Goal: Task Accomplishment & Management: Manage account settings

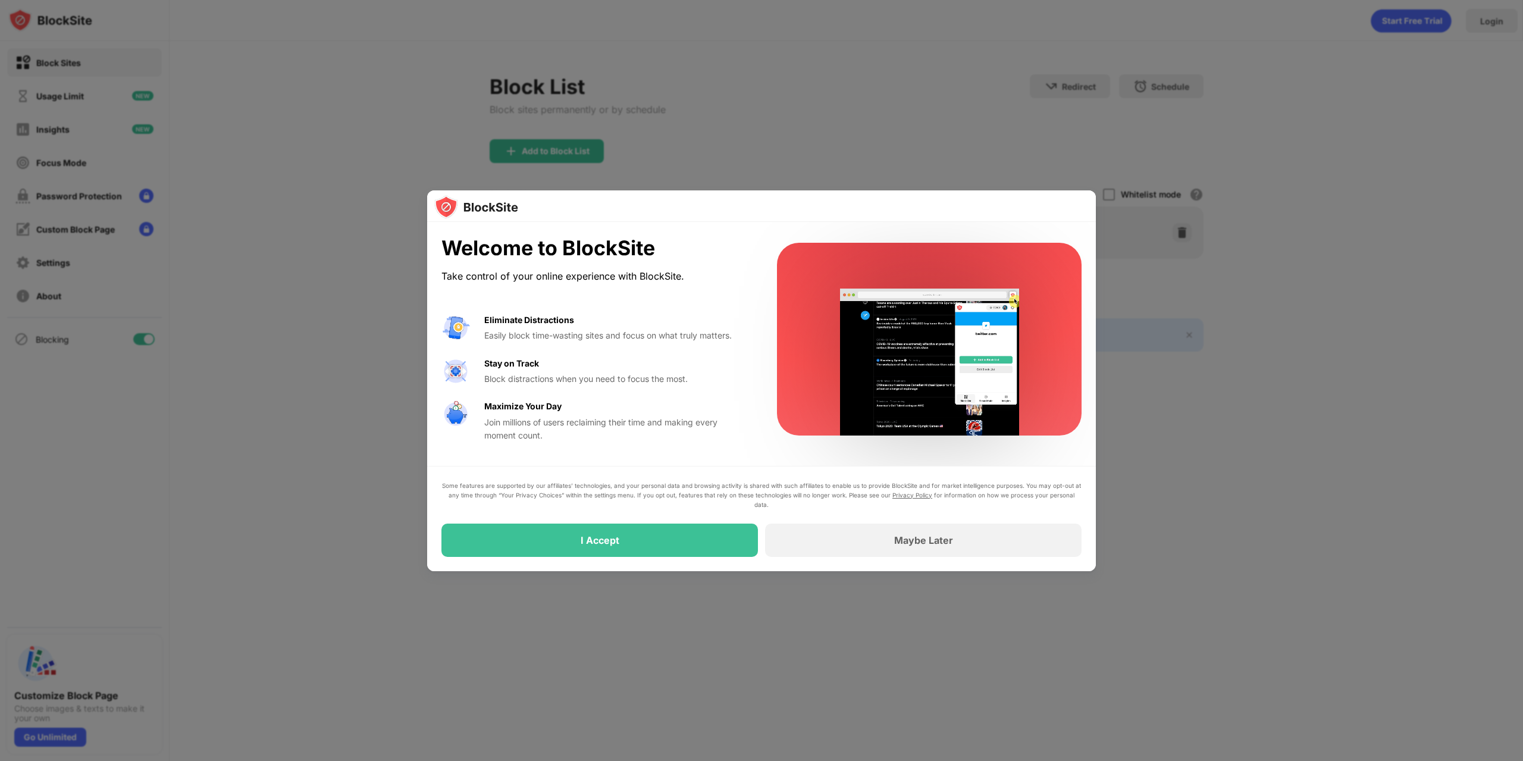
click at [1123, 68] on div at bounding box center [761, 380] width 1523 height 761
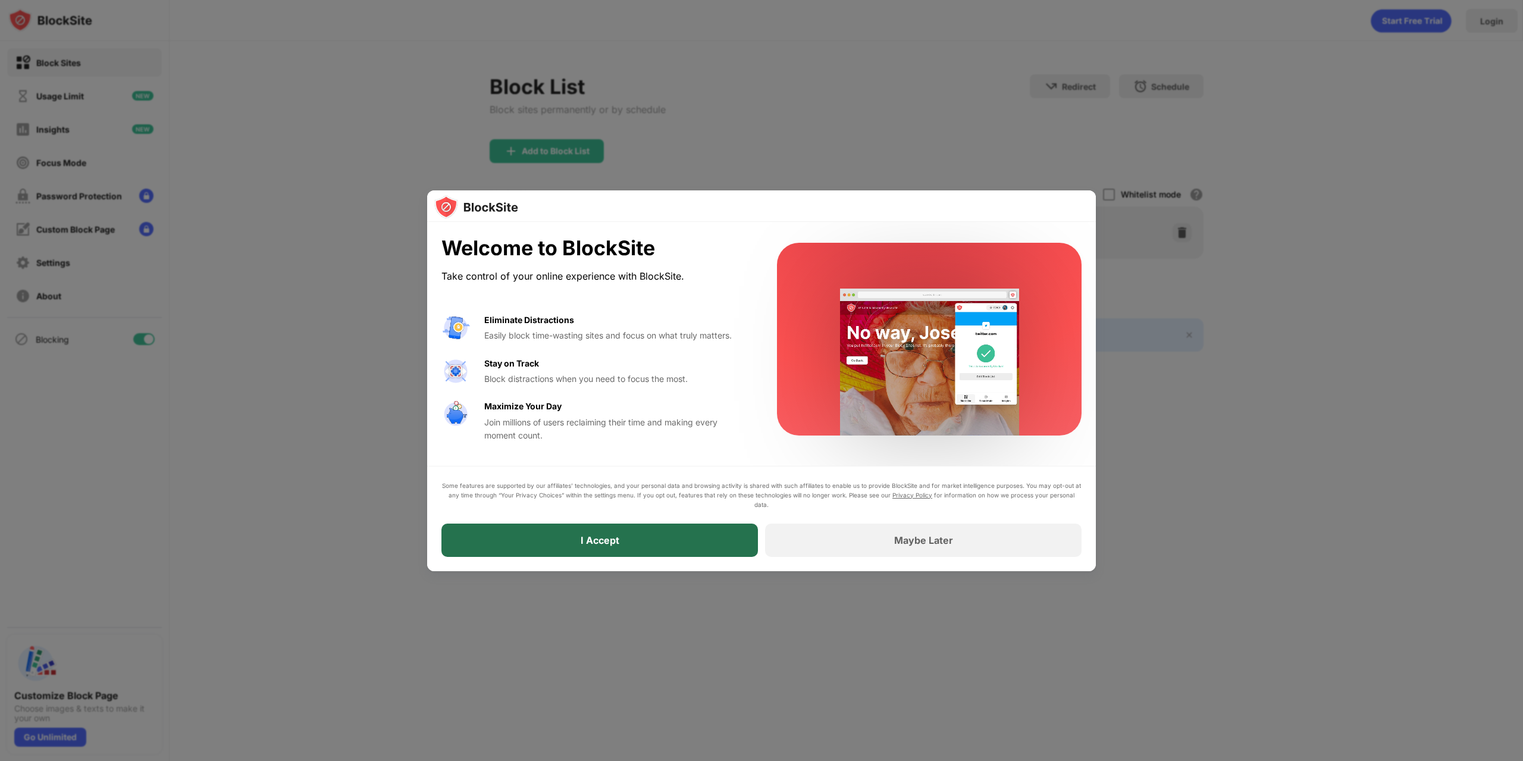
click at [705, 544] on div "I Accept" at bounding box center [600, 540] width 317 height 33
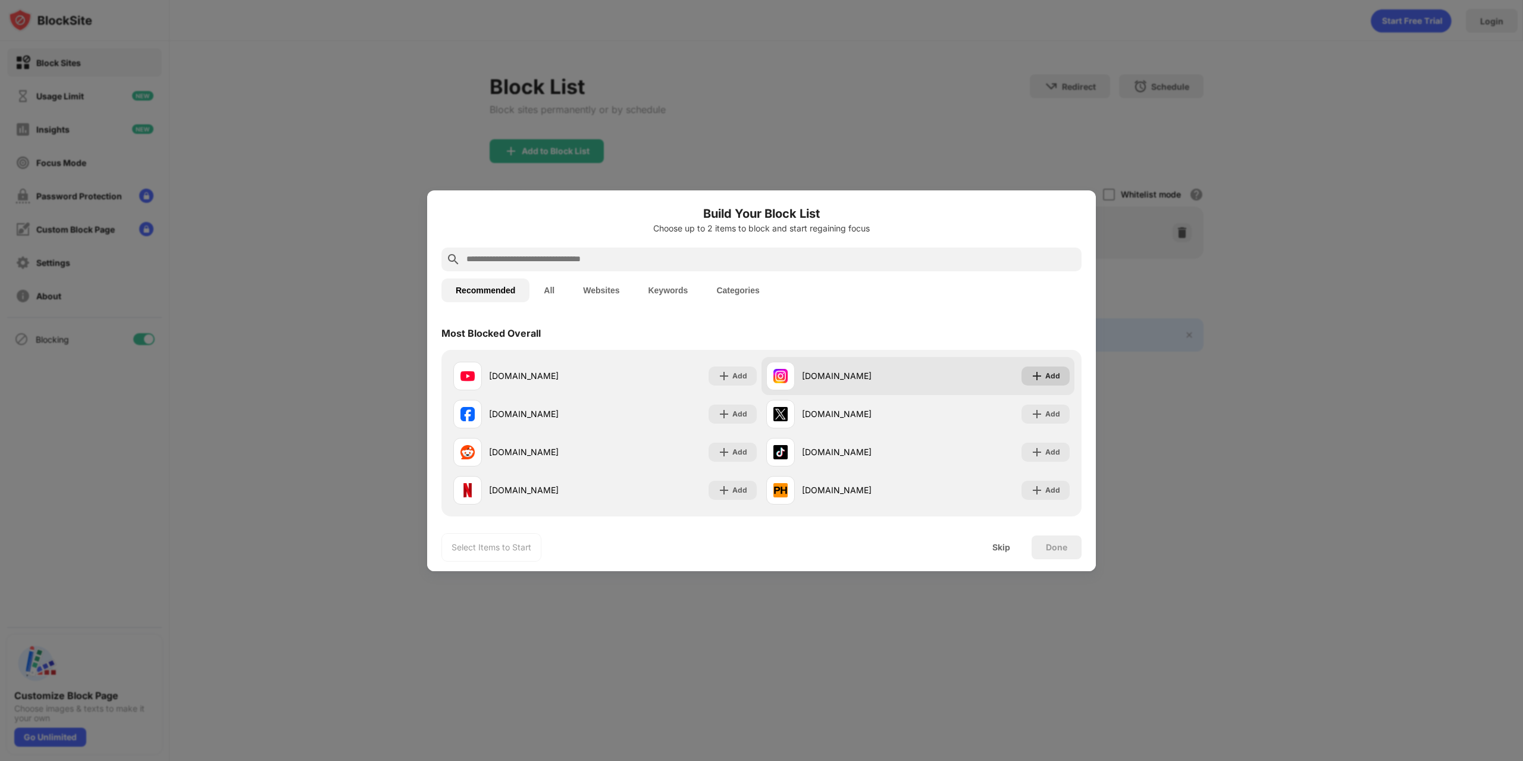
click at [1051, 375] on div "Add" at bounding box center [1053, 376] width 15 height 12
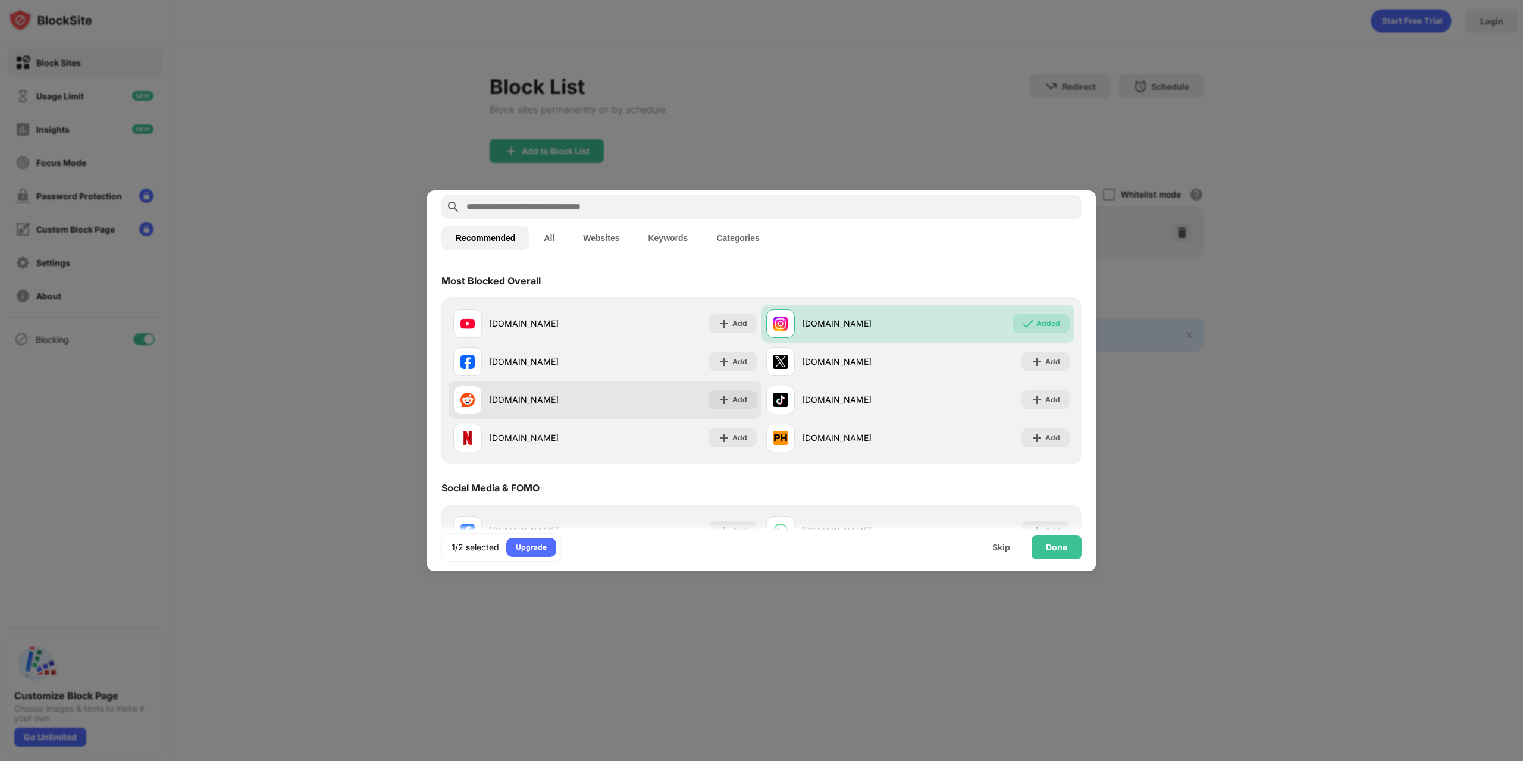
scroll to position [60, 0]
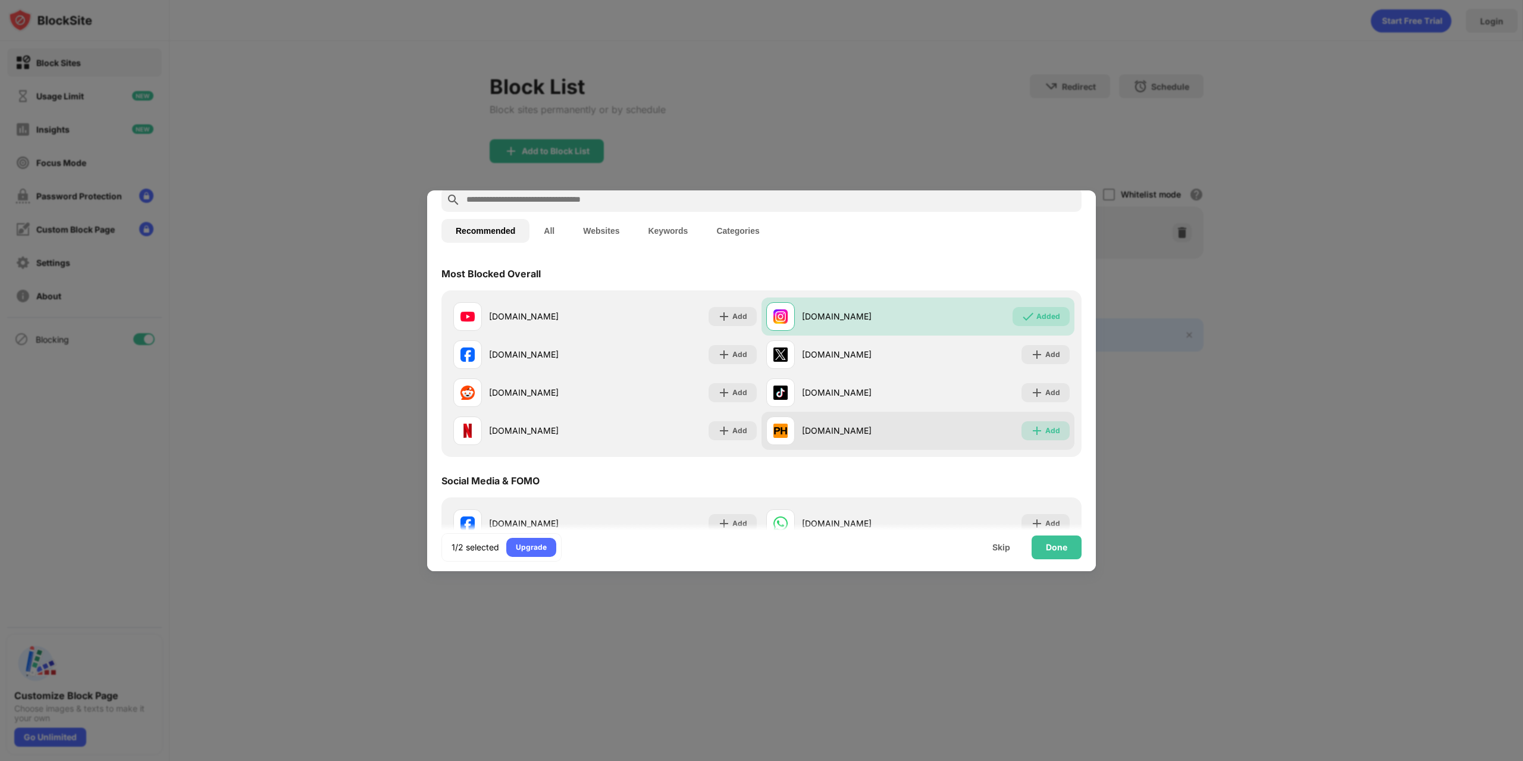
click at [1037, 432] on div "Add" at bounding box center [1046, 430] width 48 height 19
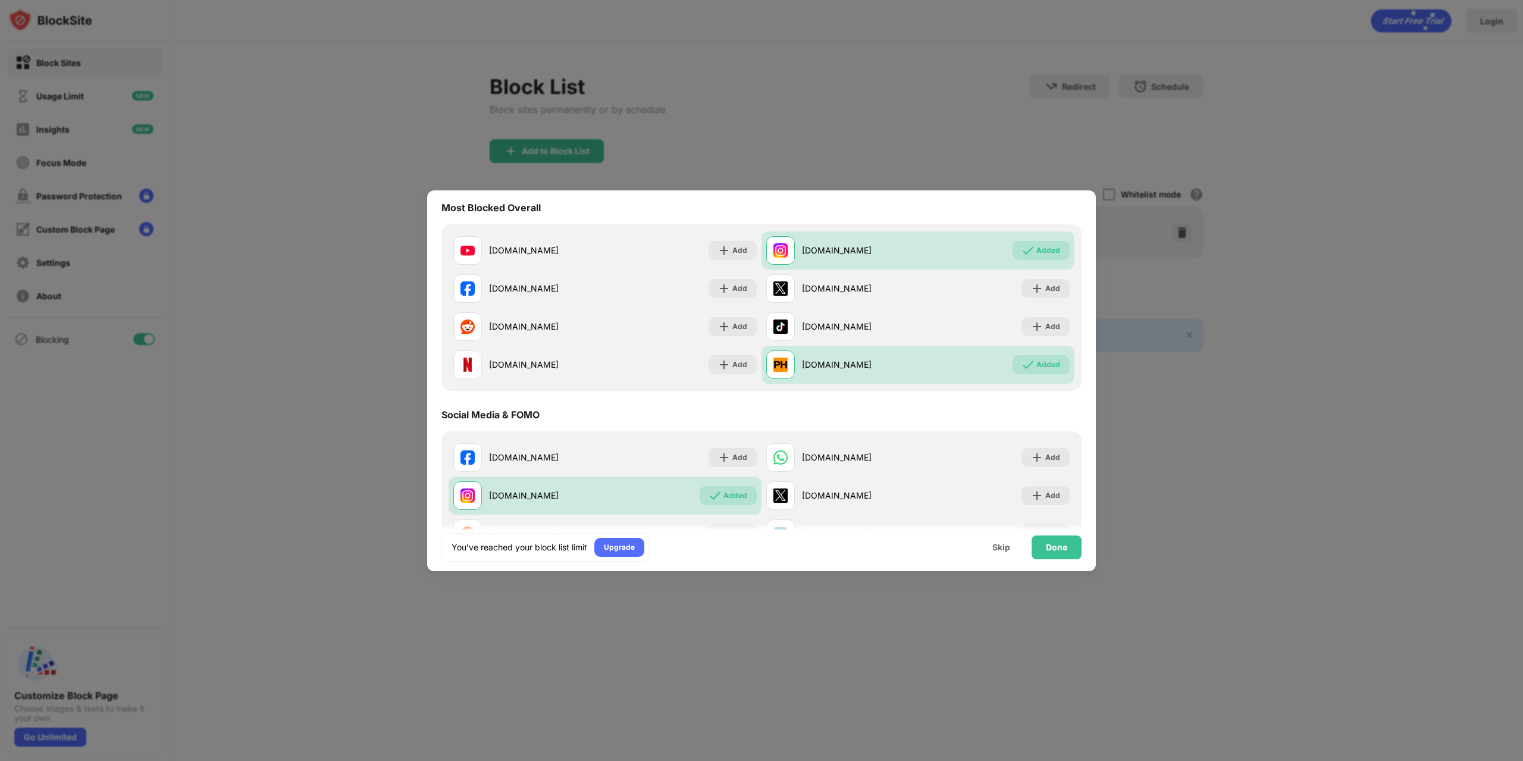
scroll to position [119, 0]
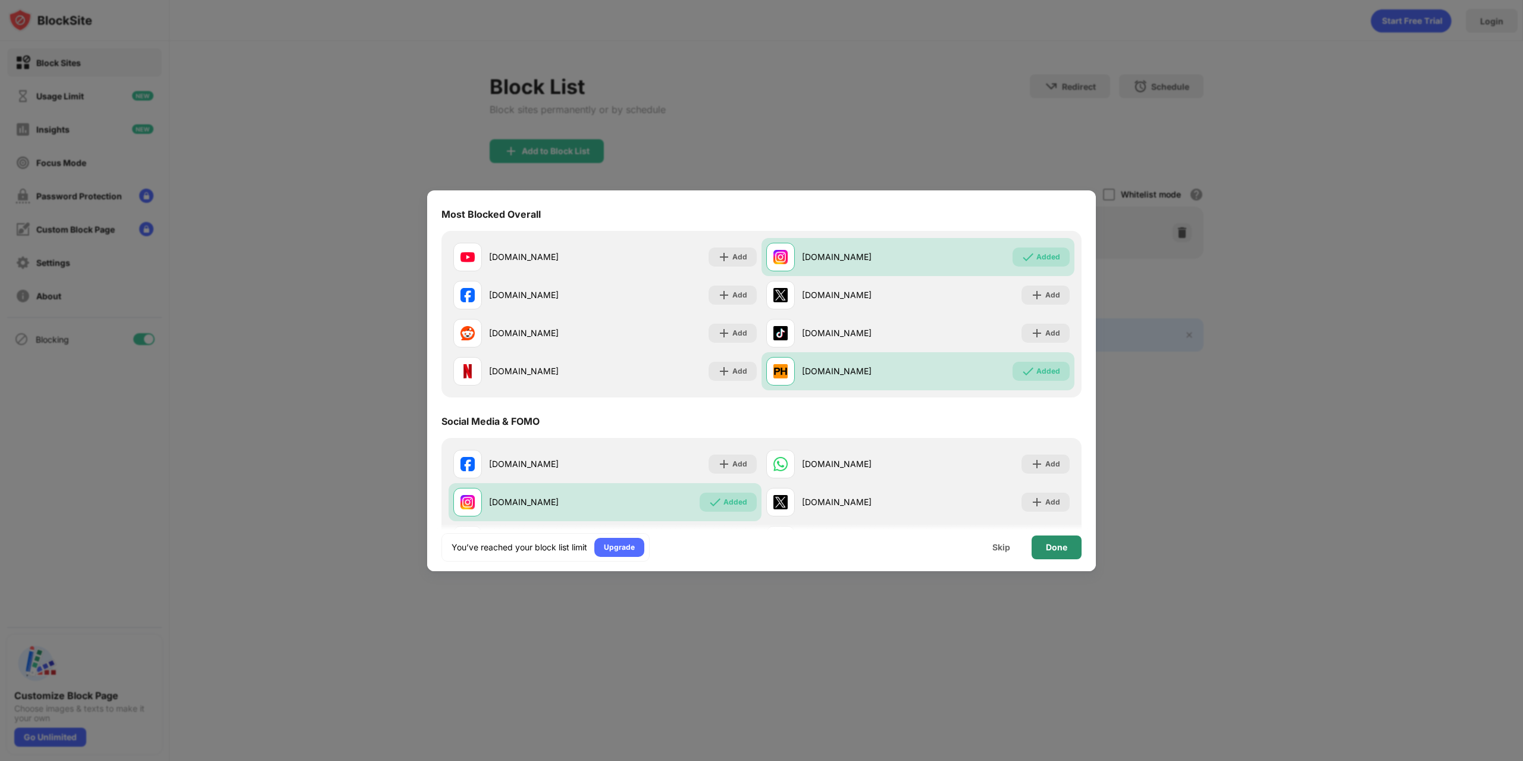
click at [1045, 546] on div "Done" at bounding box center [1057, 548] width 50 height 24
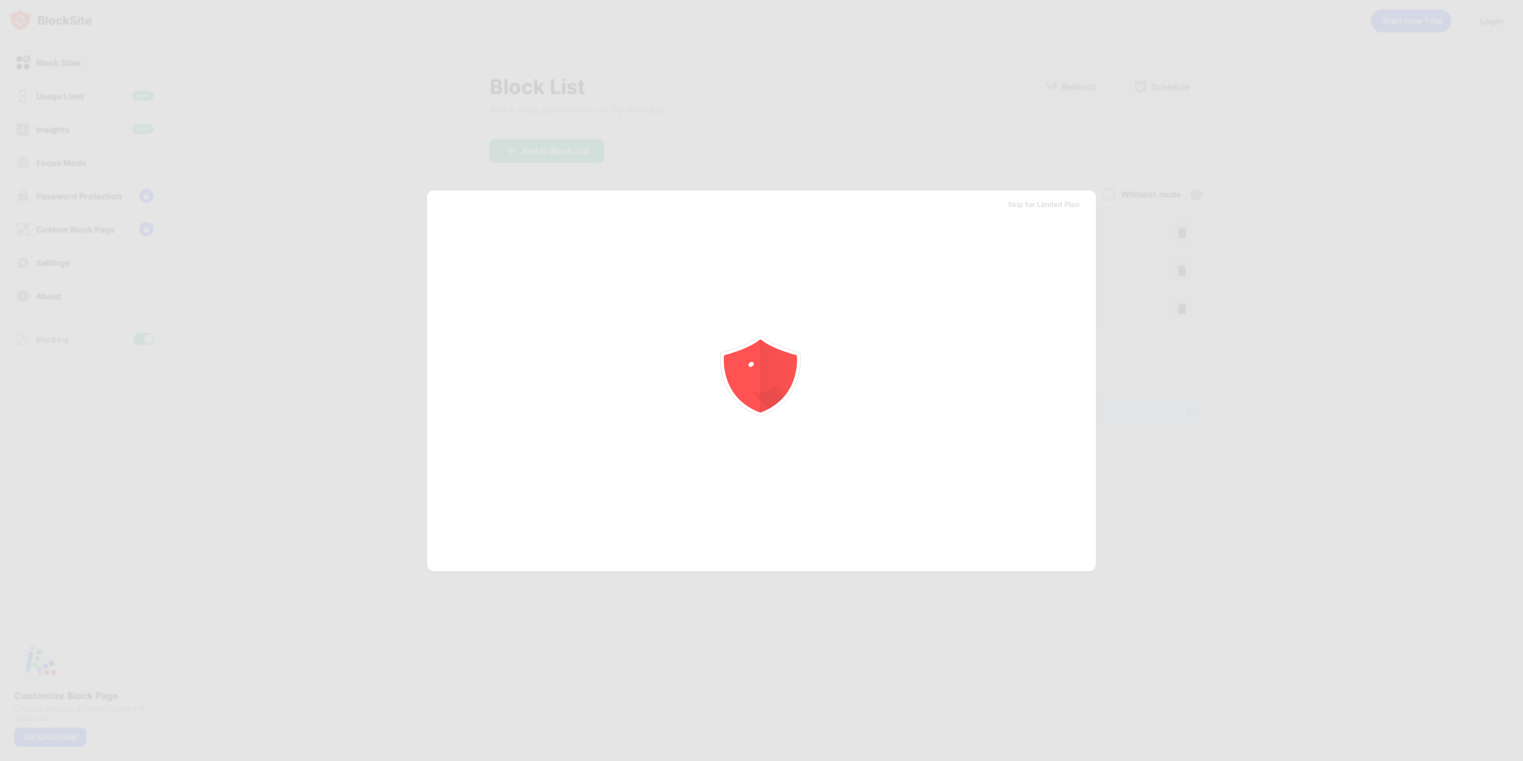
scroll to position [0, 0]
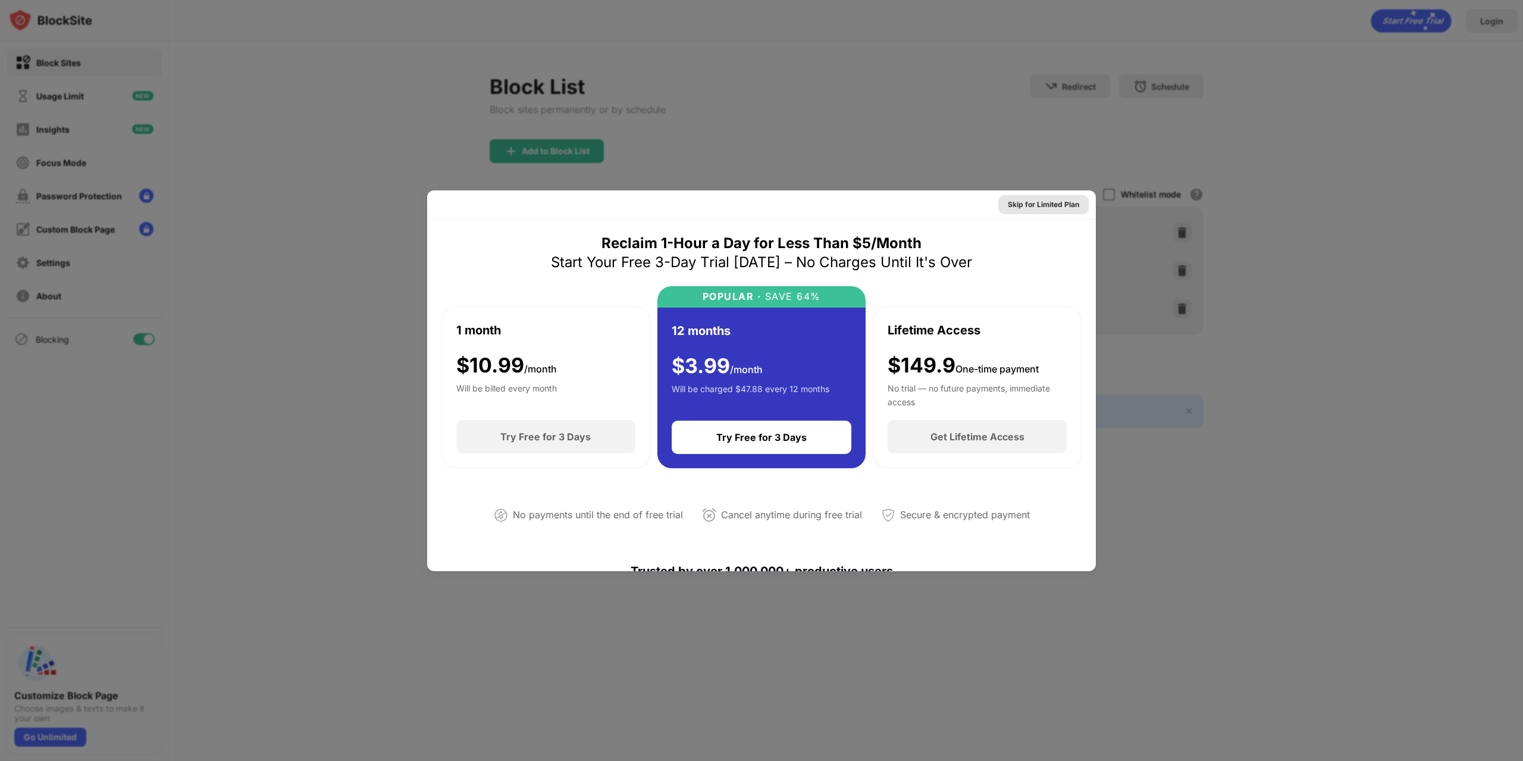
click at [1063, 207] on div "Skip for Limited Plan" at bounding box center [1043, 205] width 71 height 12
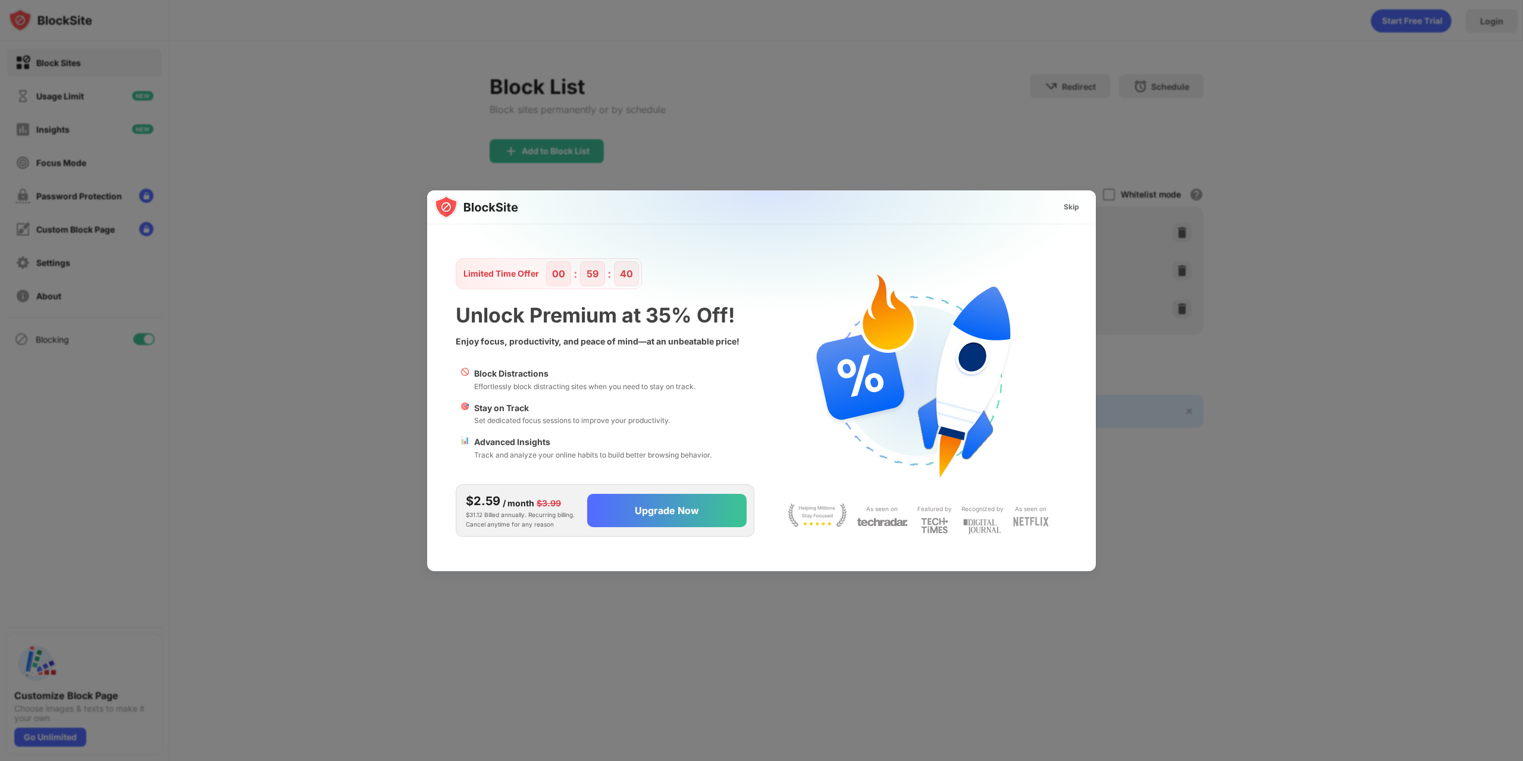
click at [1069, 209] on div "Skip" at bounding box center [1071, 207] width 15 height 12
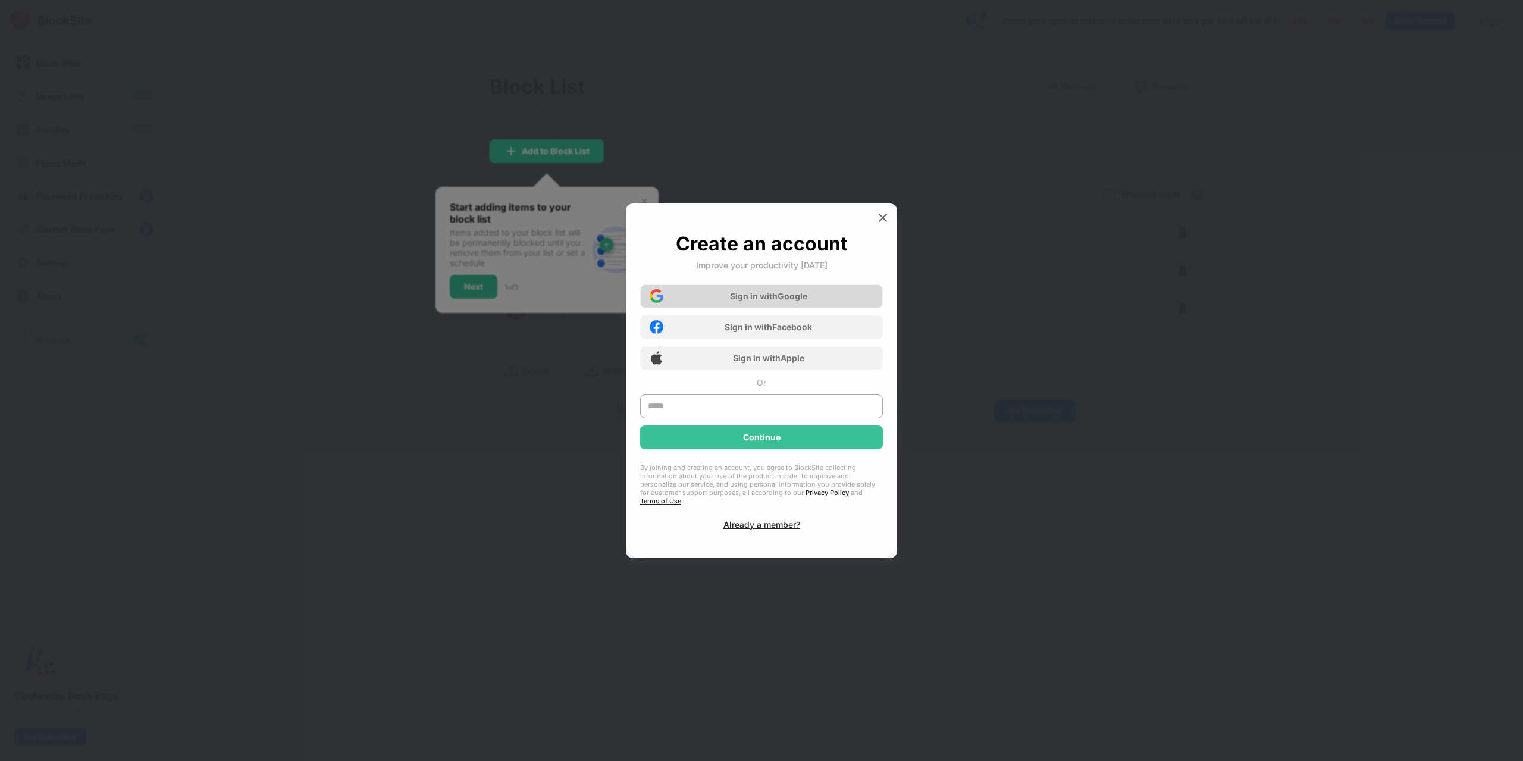
click at [810, 302] on div "Sign in with Google" at bounding box center [761, 296] width 243 height 24
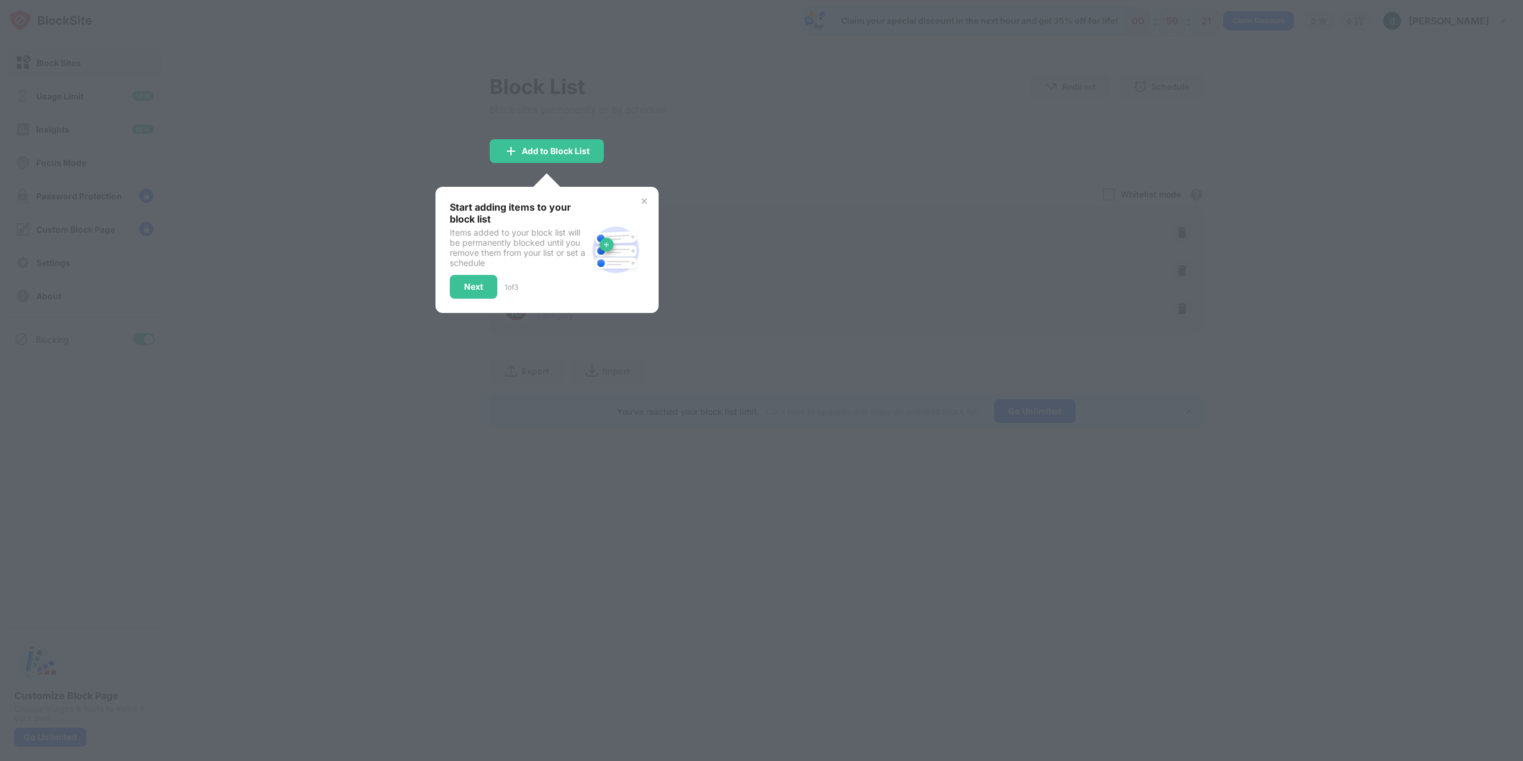
click at [486, 271] on div "Start adding items to your block list Items added to your block list will be pe…" at bounding box center [518, 250] width 137 height 98
click at [481, 277] on div "Next" at bounding box center [474, 287] width 48 height 24
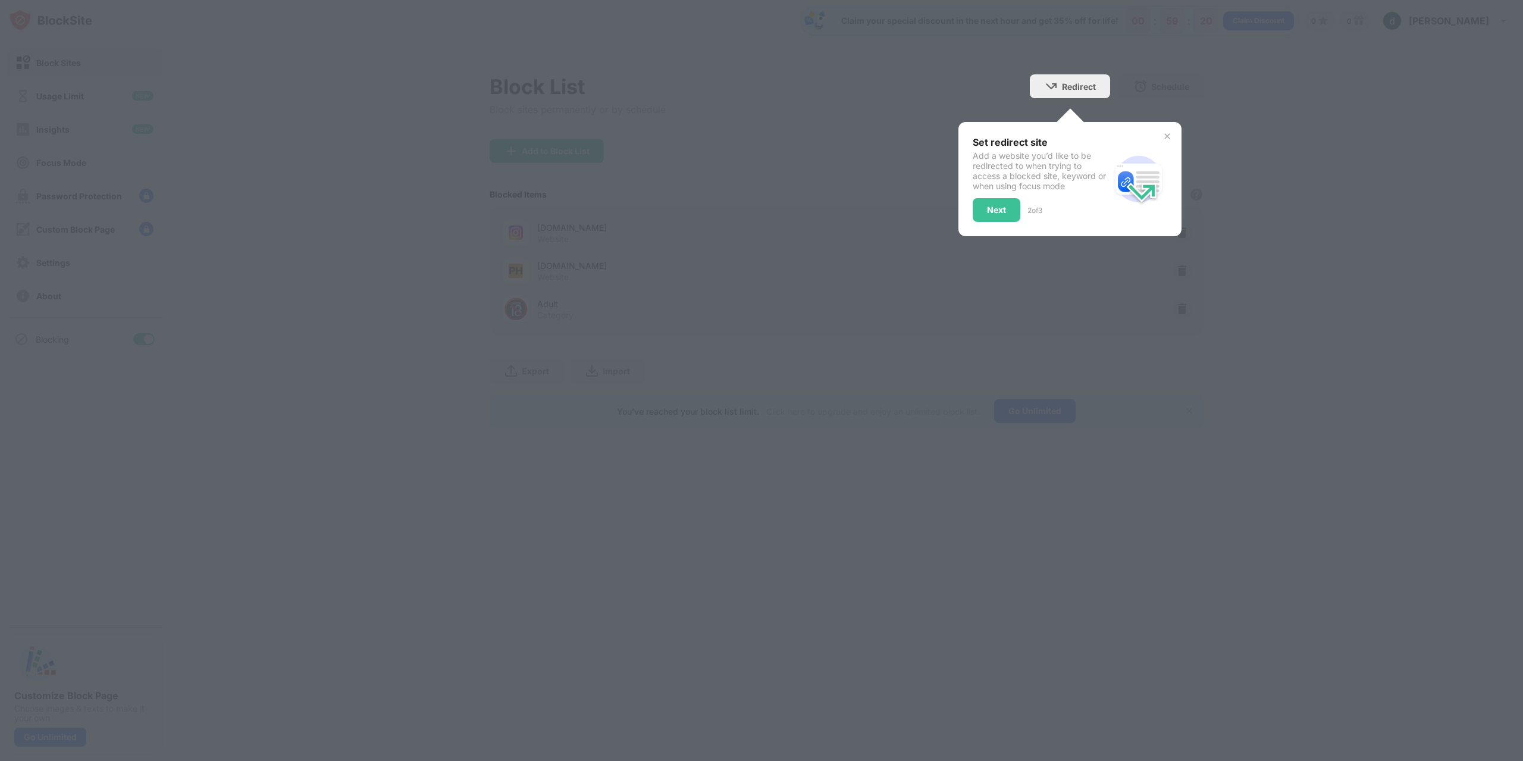
drag, startPoint x: 1019, startPoint y: 209, endPoint x: 1013, endPoint y: 210, distance: 6.6
click at [1017, 209] on div "Next 2 of 3" at bounding box center [1041, 210] width 137 height 24
click at [1013, 210] on div "Next" at bounding box center [997, 210] width 48 height 24
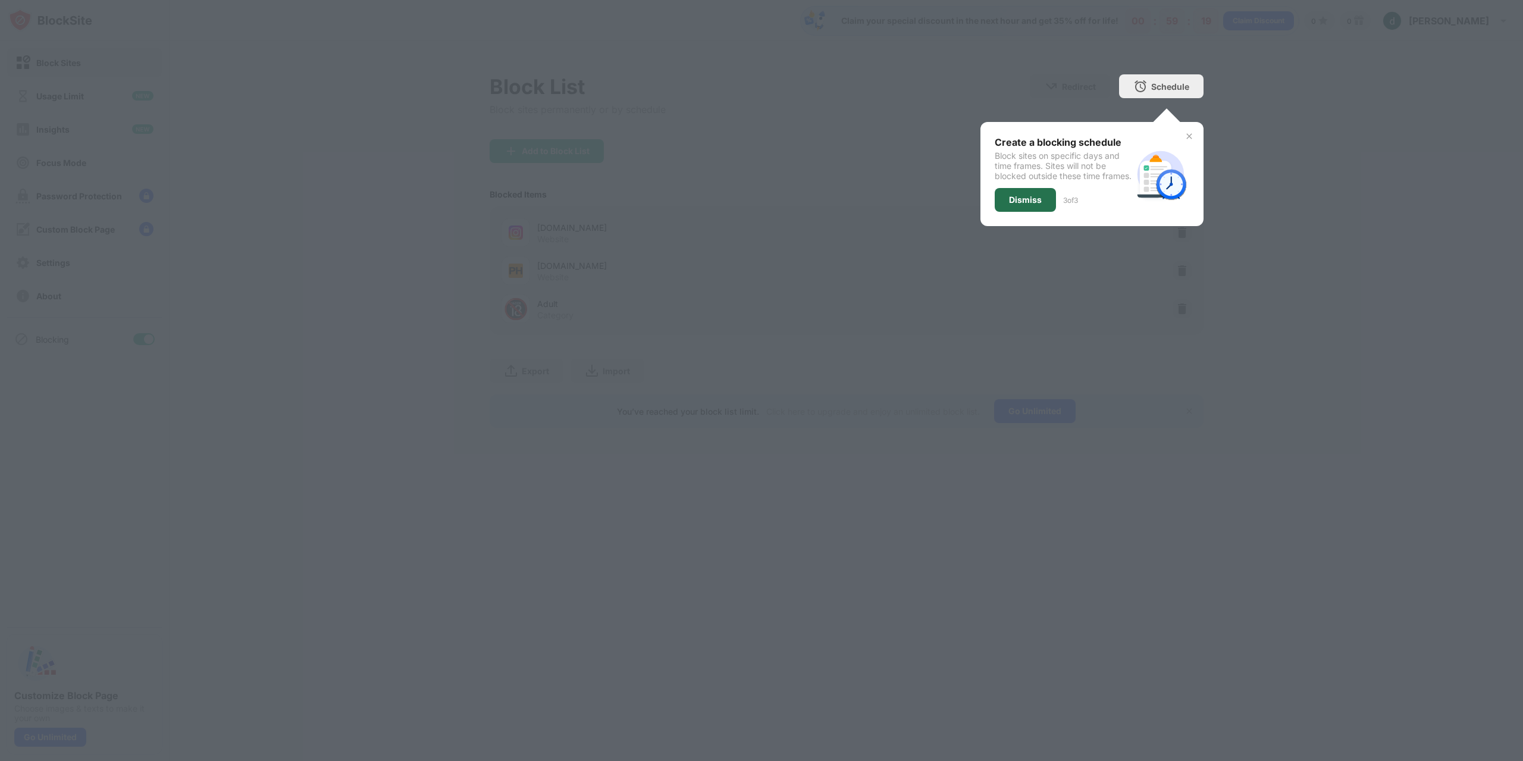
click at [1046, 212] on div "Dismiss" at bounding box center [1025, 200] width 61 height 24
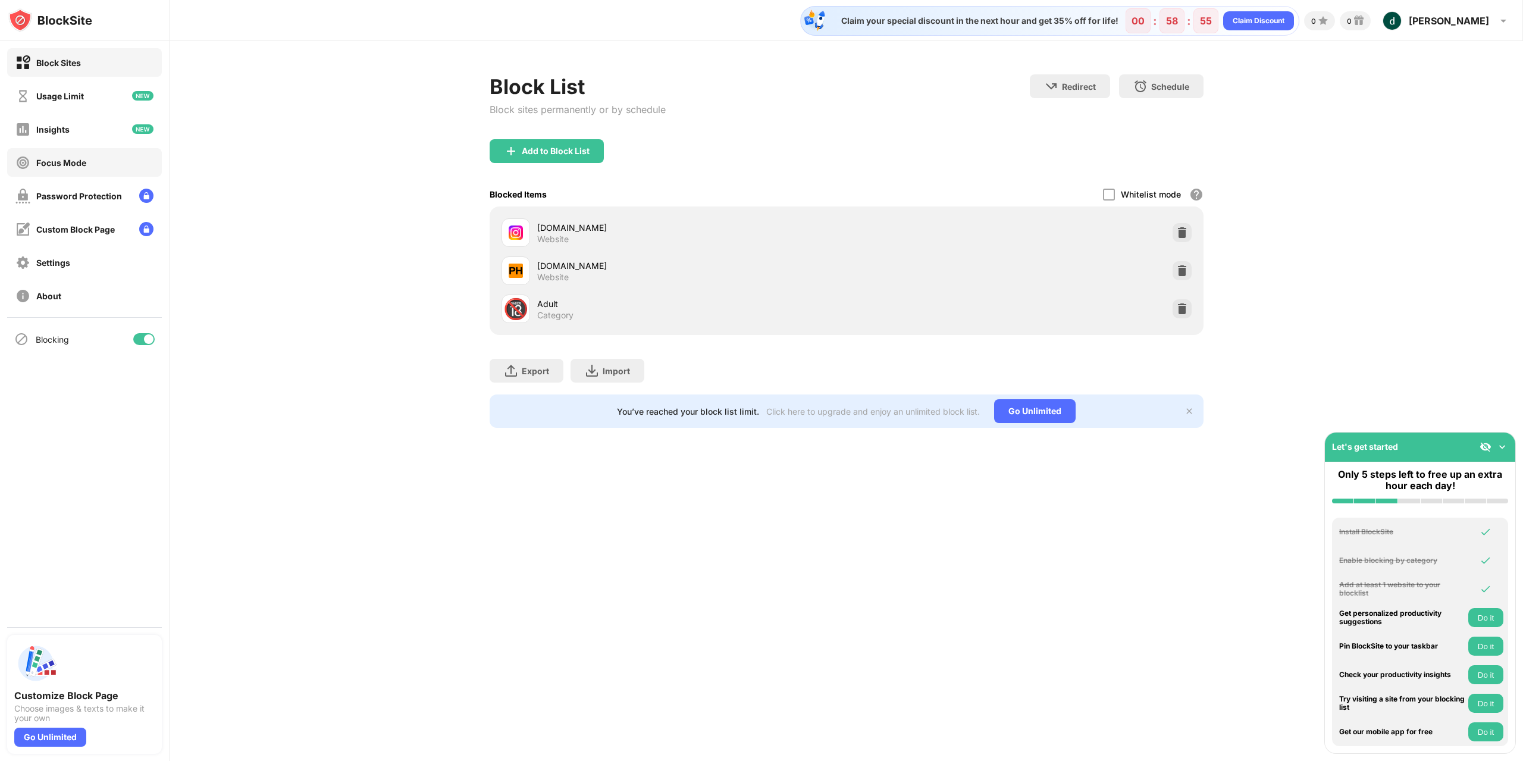
click at [52, 171] on div "Focus Mode" at bounding box center [84, 162] width 155 height 29
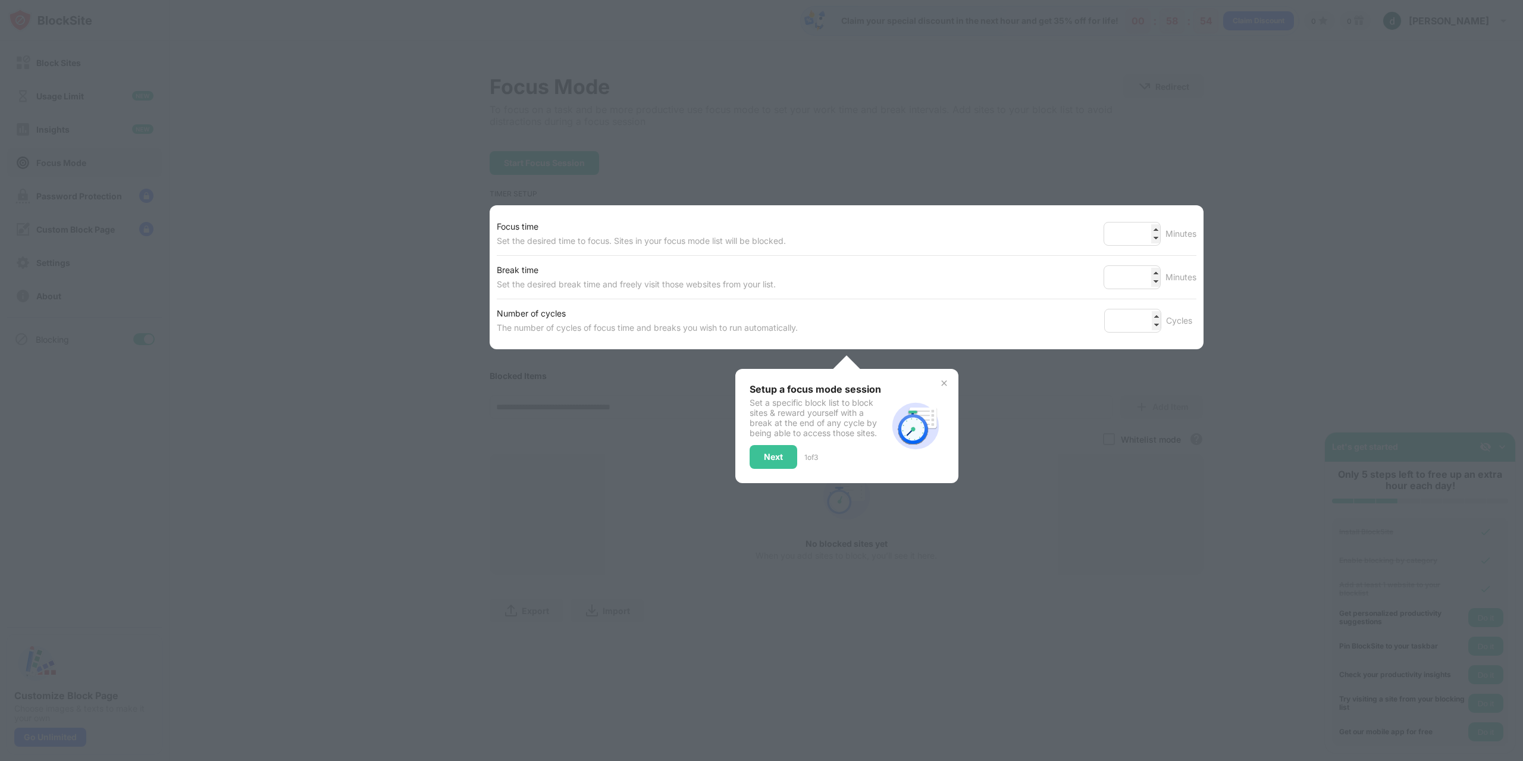
click at [476, 374] on div at bounding box center [761, 380] width 1523 height 761
